Goal: Task Accomplishment & Management: Manage account settings

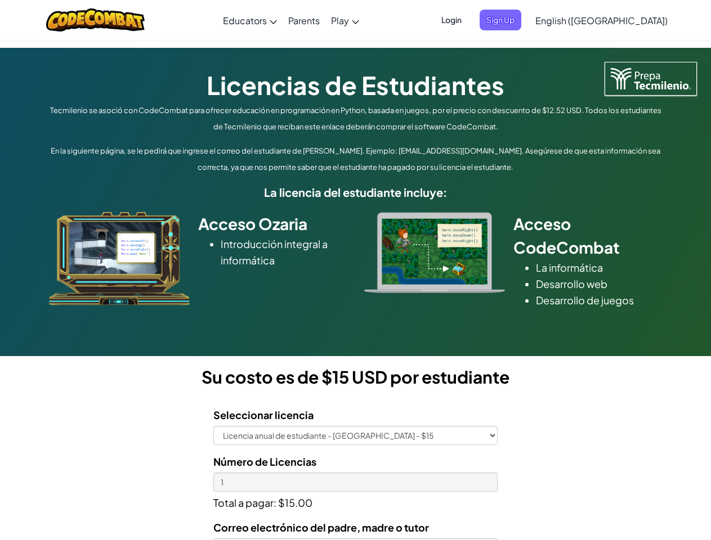
click at [356, 270] on div at bounding box center [435, 252] width 158 height 81
click at [468, 20] on span "Login" at bounding box center [452, 20] width 34 height 21
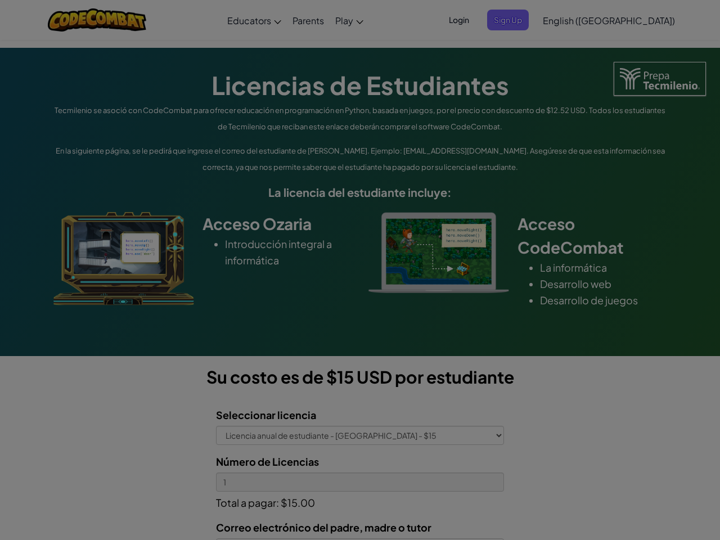
click at [0, 0] on input "Email or Username :" at bounding box center [0, 0] width 0 height 0
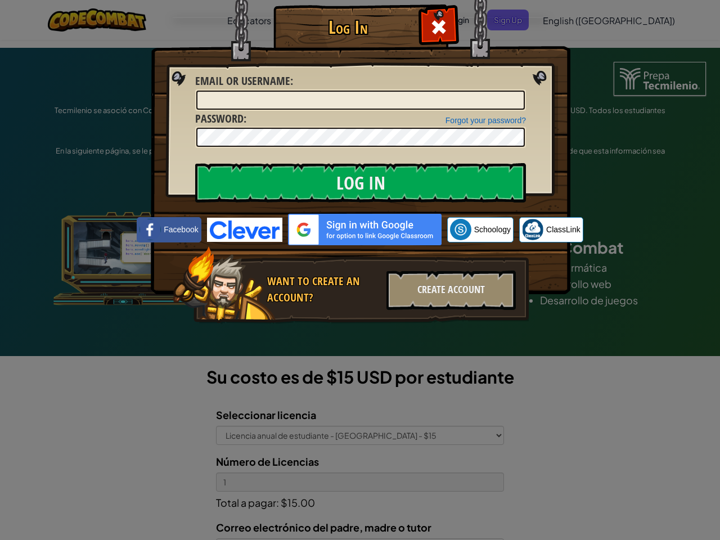
click at [569, 20] on div "Log In Unknown Error Email or Username : Forgot your password? Password : Log I…" at bounding box center [360, 270] width 720 height 540
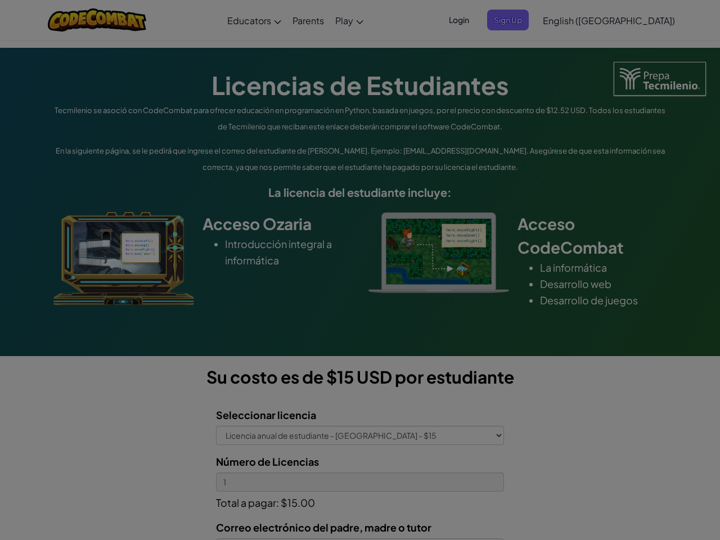
click at [569, 20] on div "Log In Unknown Error Email or Username : Forgot your password? Password : Log I…" at bounding box center [360, 270] width 720 height 540
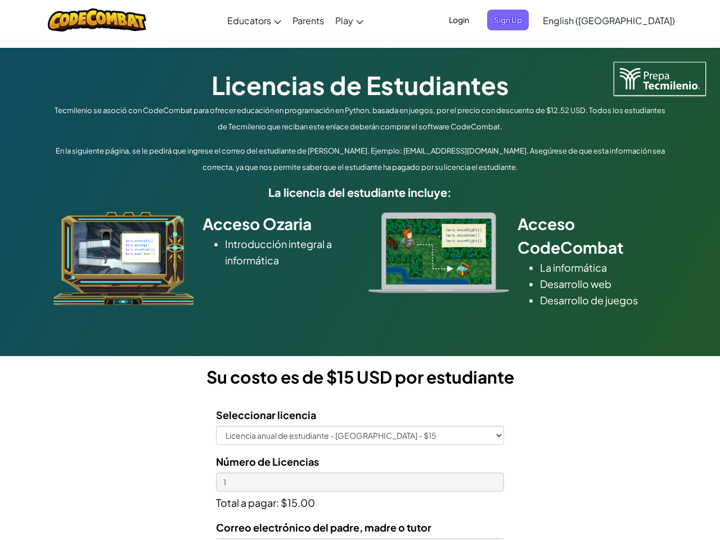
click at [629, 20] on div at bounding box center [360, 270] width 720 height 540
